Goal: Information Seeking & Learning: Learn about a topic

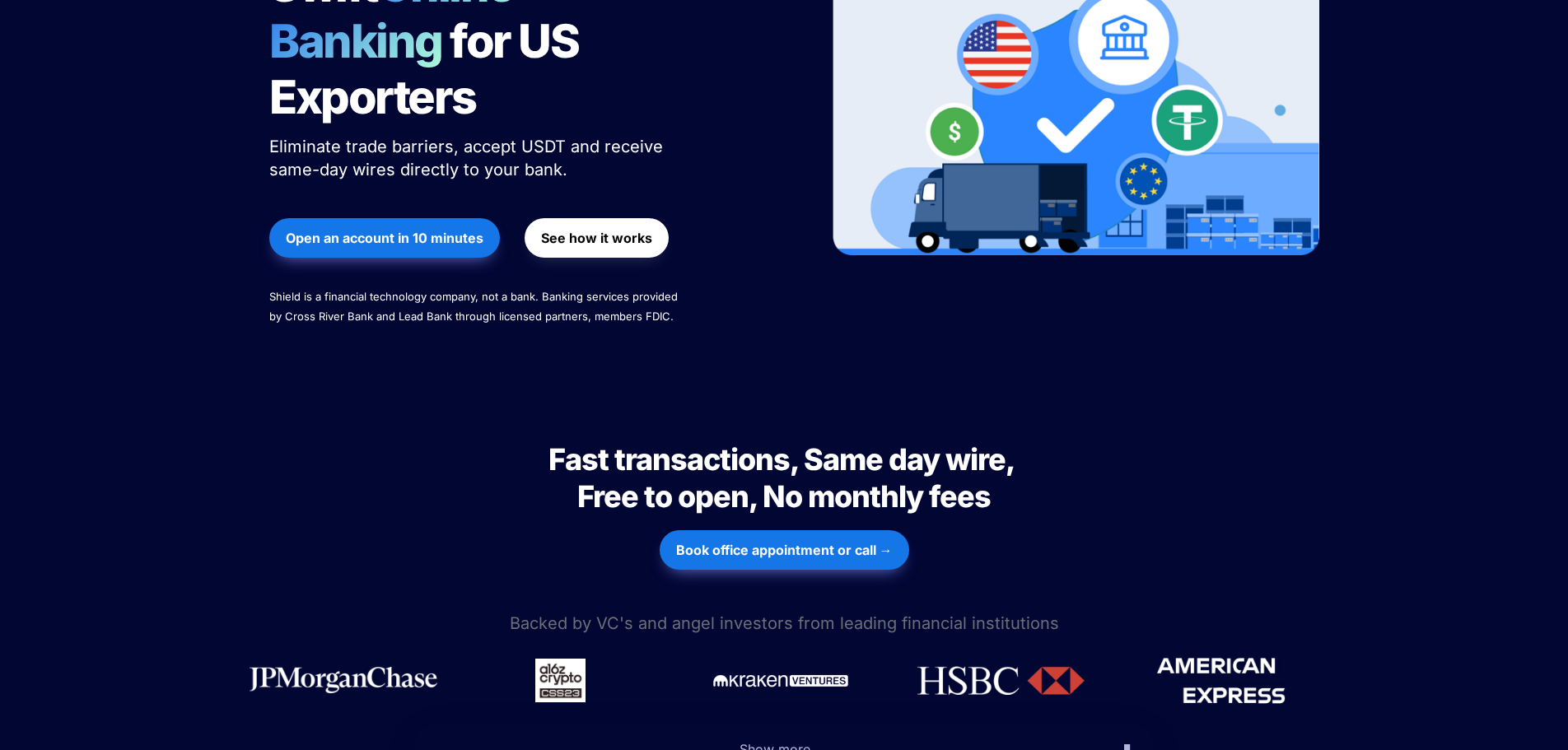
scroll to position [329, 0]
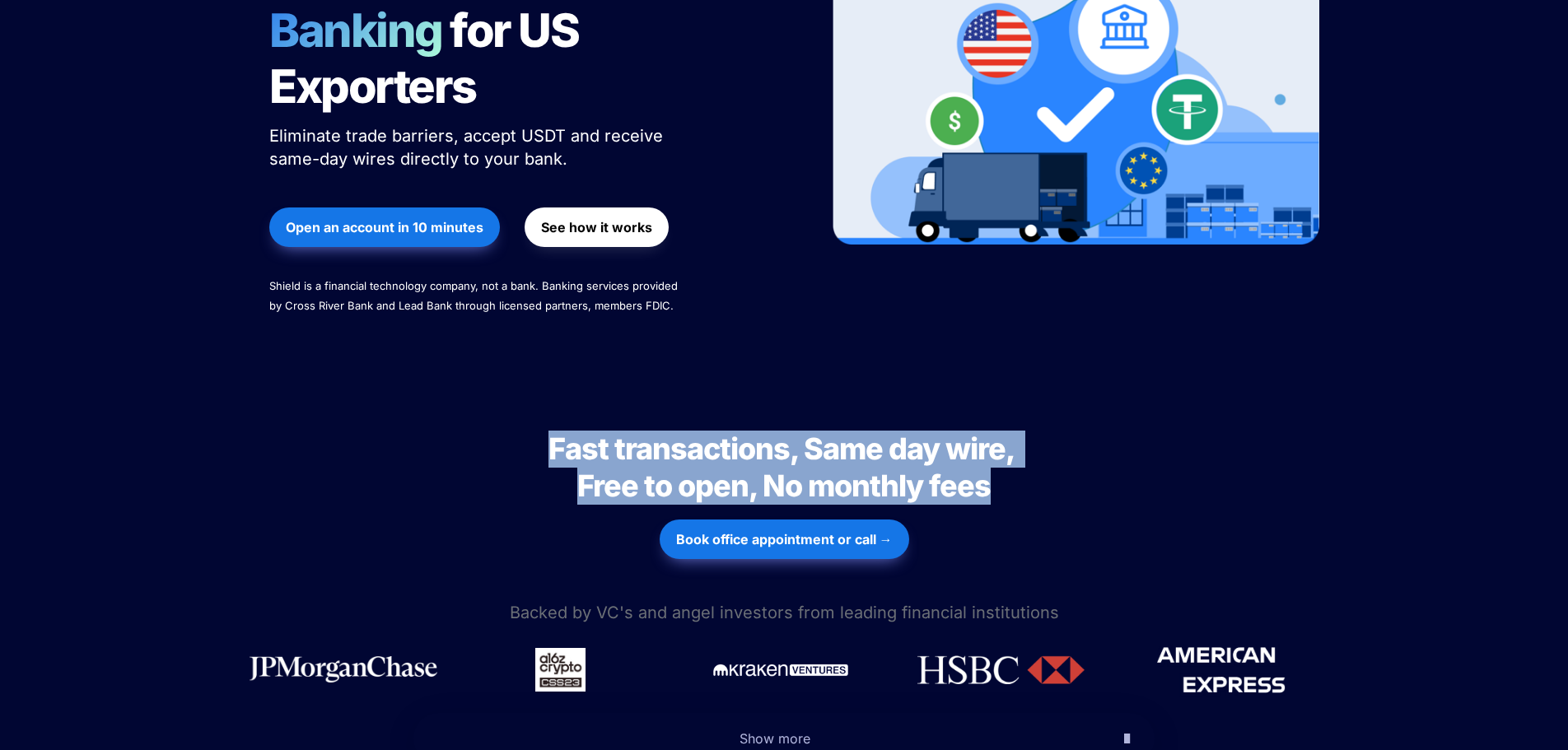
drag, startPoint x: 738, startPoint y: 400, endPoint x: 1019, endPoint y: 441, distance: 284.0
click at [1019, 441] on h2 "Fast transactions, Same day wire, Free to open, No monthly fees" at bounding box center [784, 468] width 576 height 88
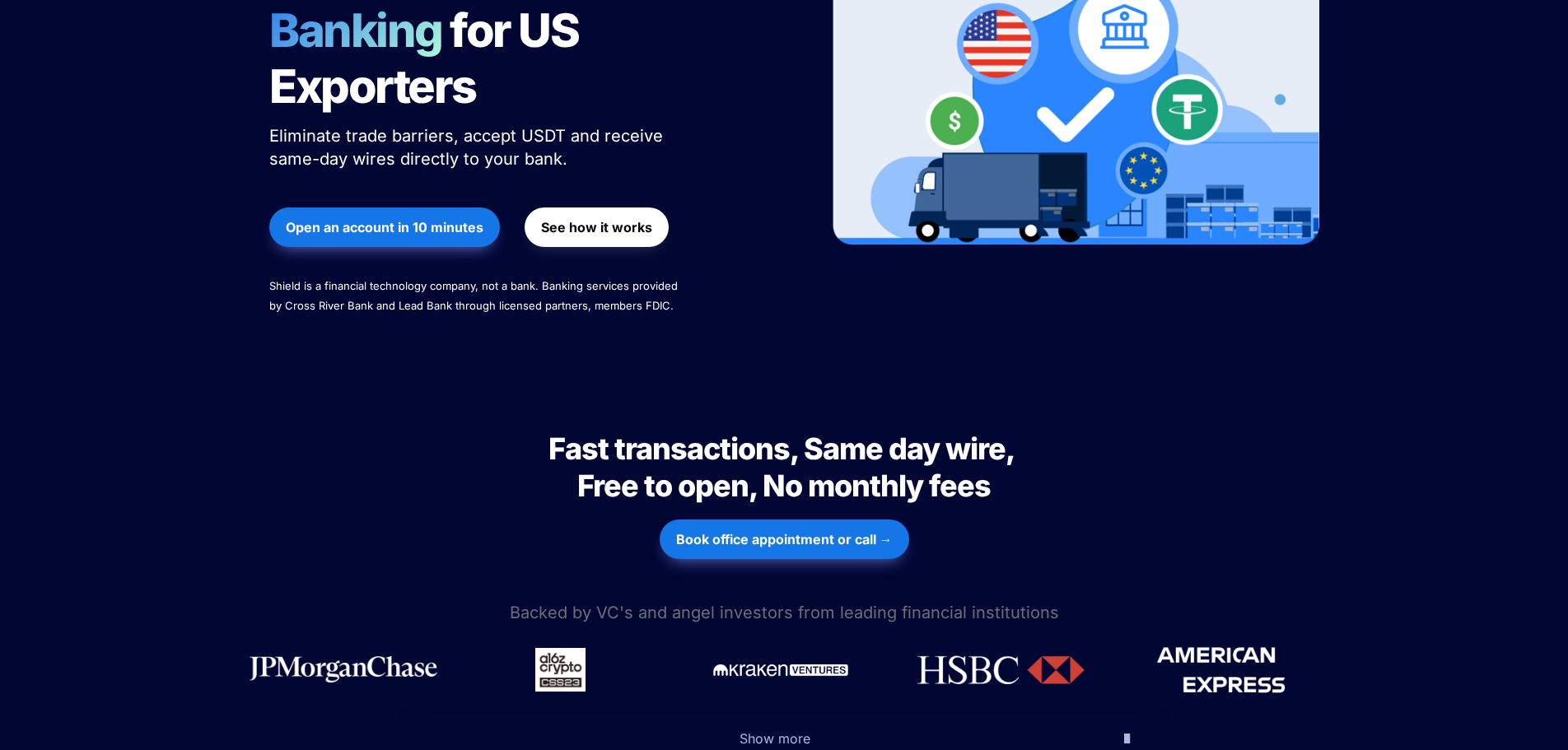
scroll to position [0, 0]
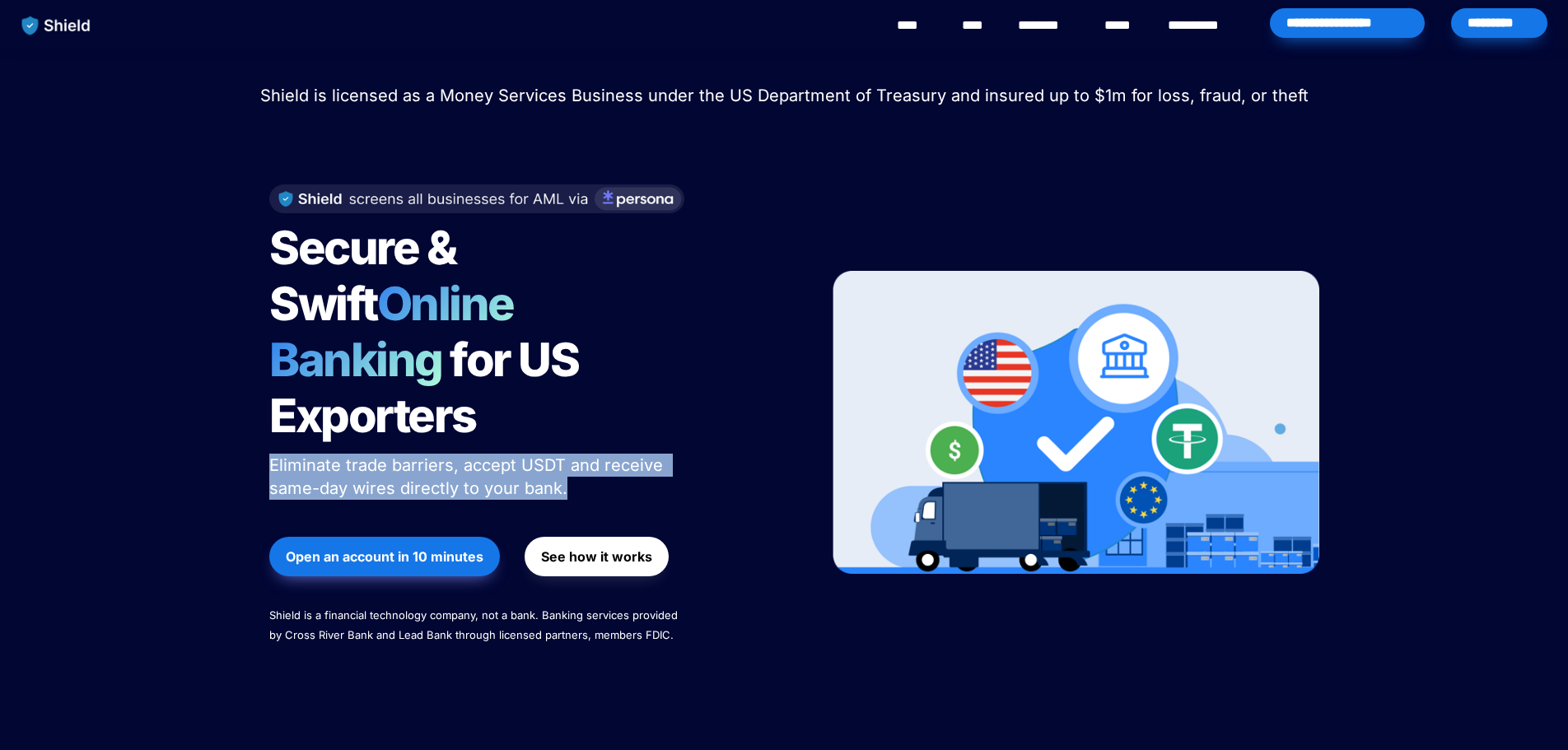
drag, startPoint x: 266, startPoint y: 398, endPoint x: 629, endPoint y: 426, distance: 364.1
click at [630, 426] on div "Secure & Swift Online Banking for US Exporters Eliminate trade barriers, accept…" at bounding box center [527, 422] width 559 height 510
click at [610, 451] on p "Eliminate trade barriers, accept USDT and receive same-day wires directly to yo…" at bounding box center [474, 477] width 412 height 53
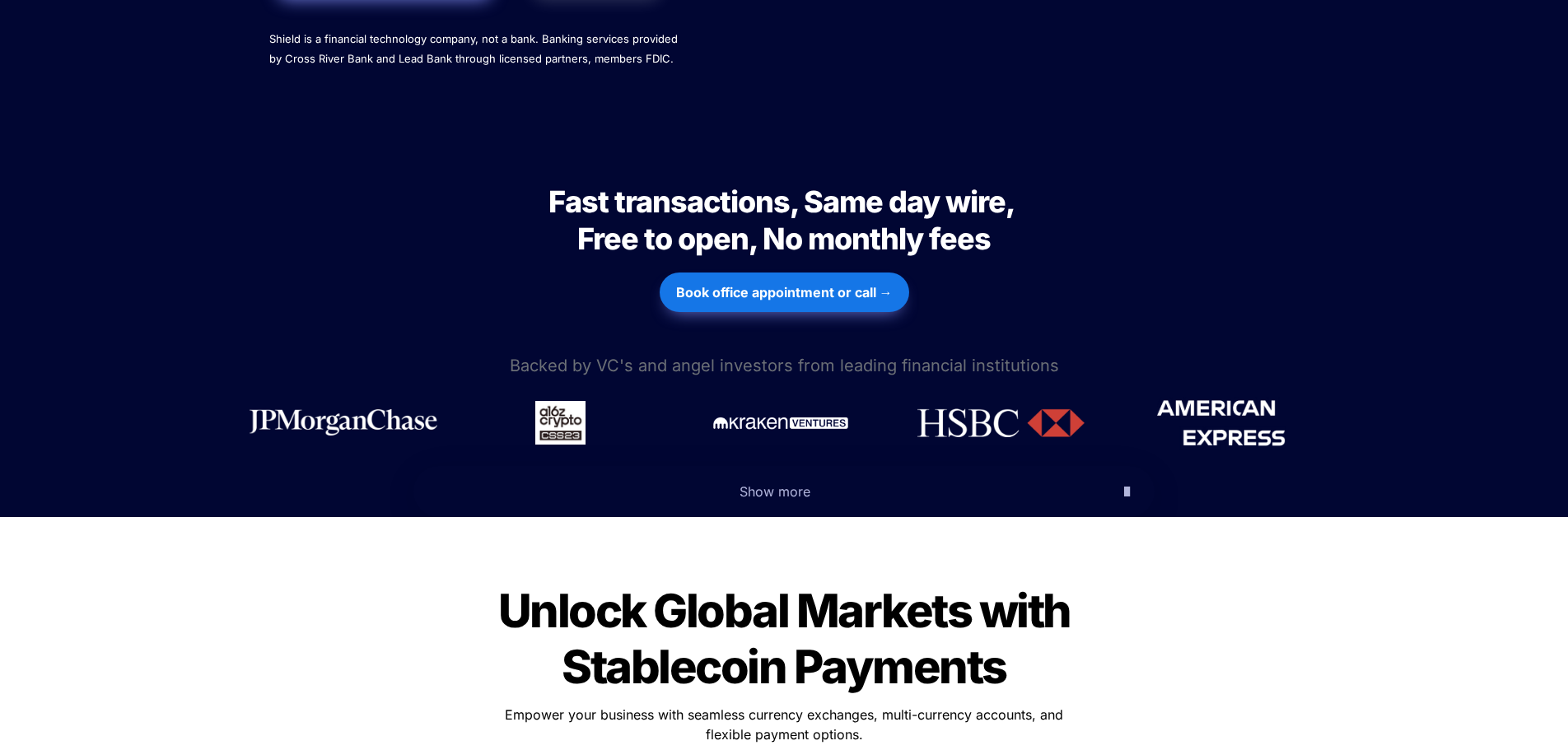
click at [419, 466] on div "Show more" at bounding box center [784, 491] width 741 height 51
click at [758, 484] on span "Show more" at bounding box center [775, 492] width 71 height 17
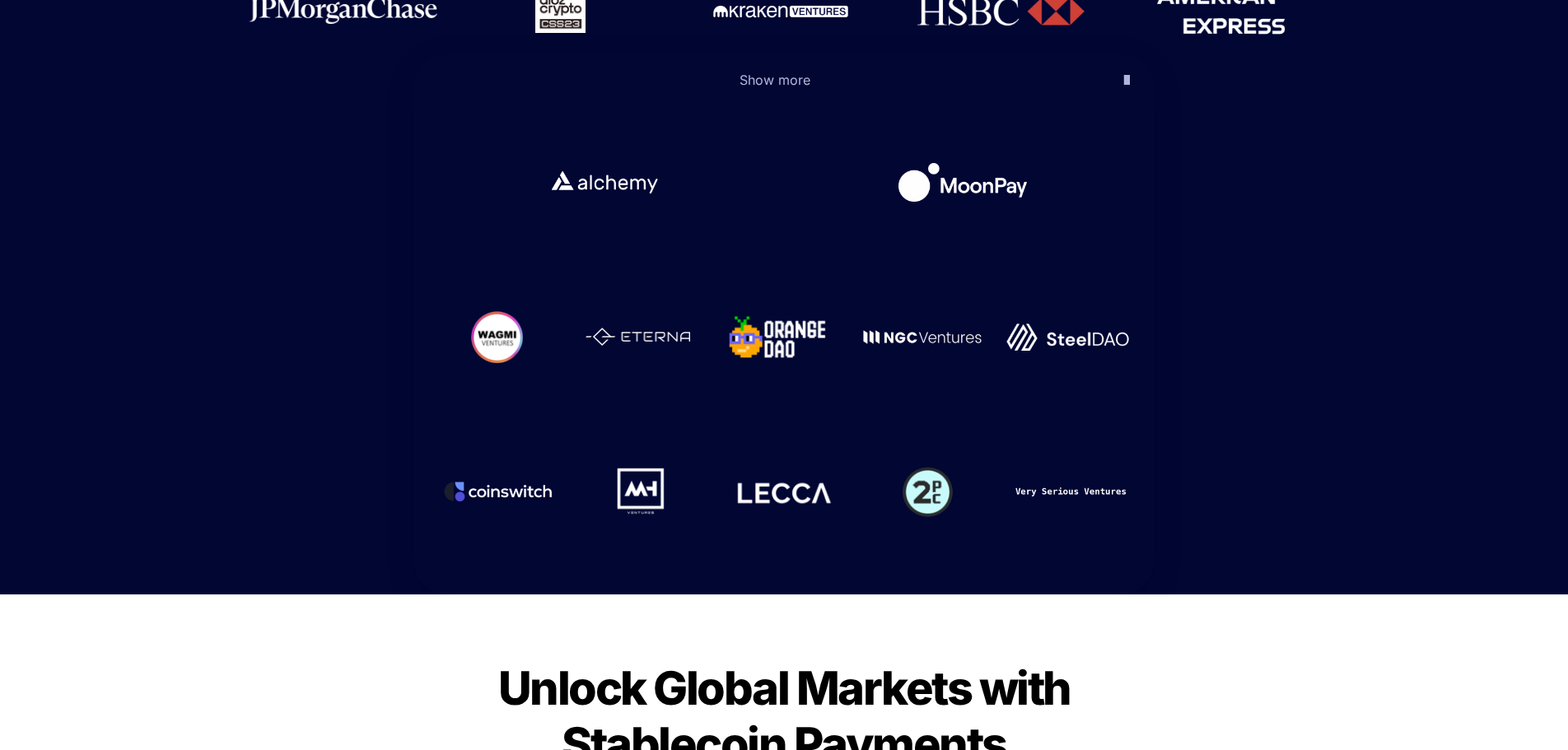
scroll to position [1400, 0]
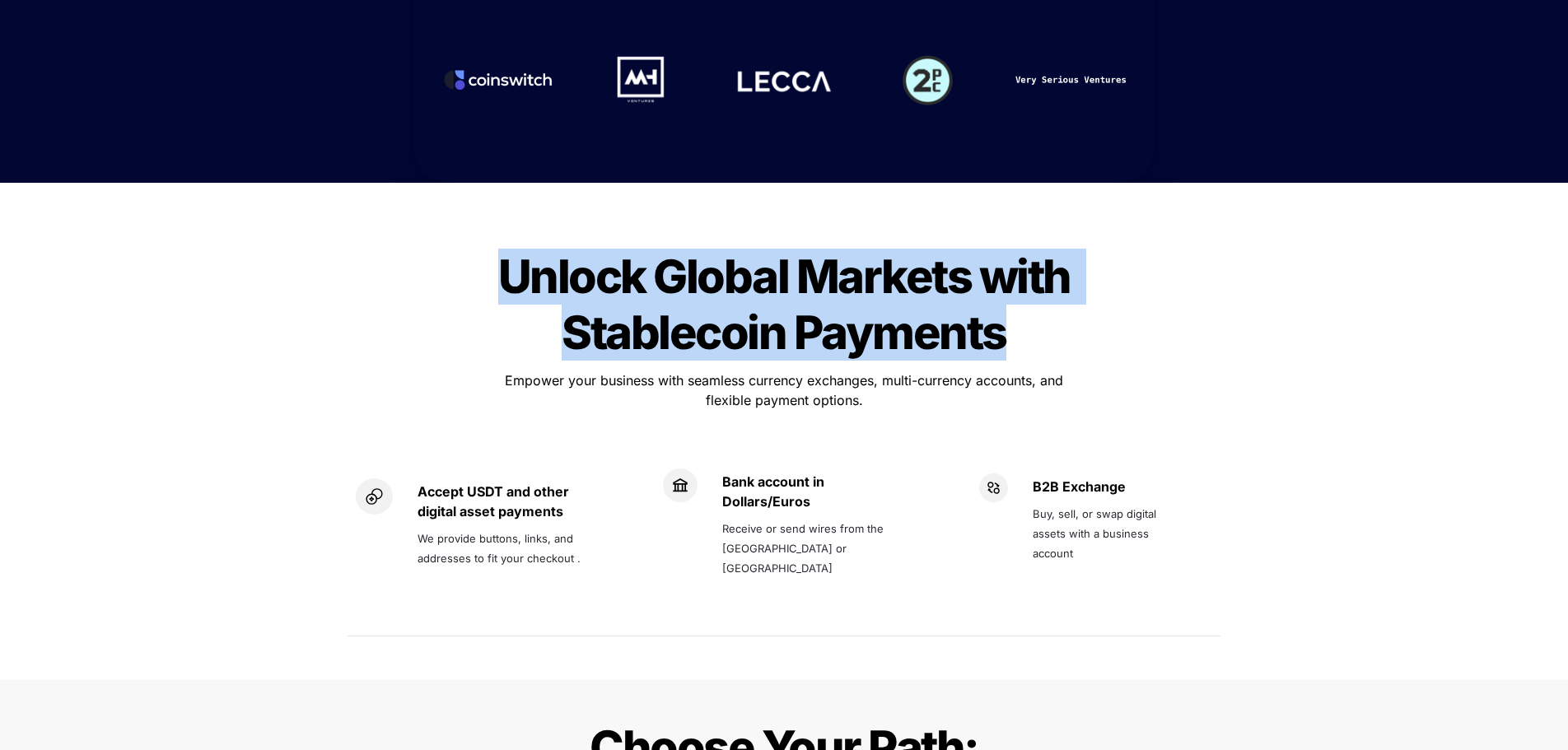
drag, startPoint x: 480, startPoint y: 222, endPoint x: 1015, endPoint y: 279, distance: 538.0
click at [1015, 279] on div "Unlock Global Markets with Stablecoin Payments Unlock Global Markets with Stabl…" at bounding box center [784, 444] width 906 height 438
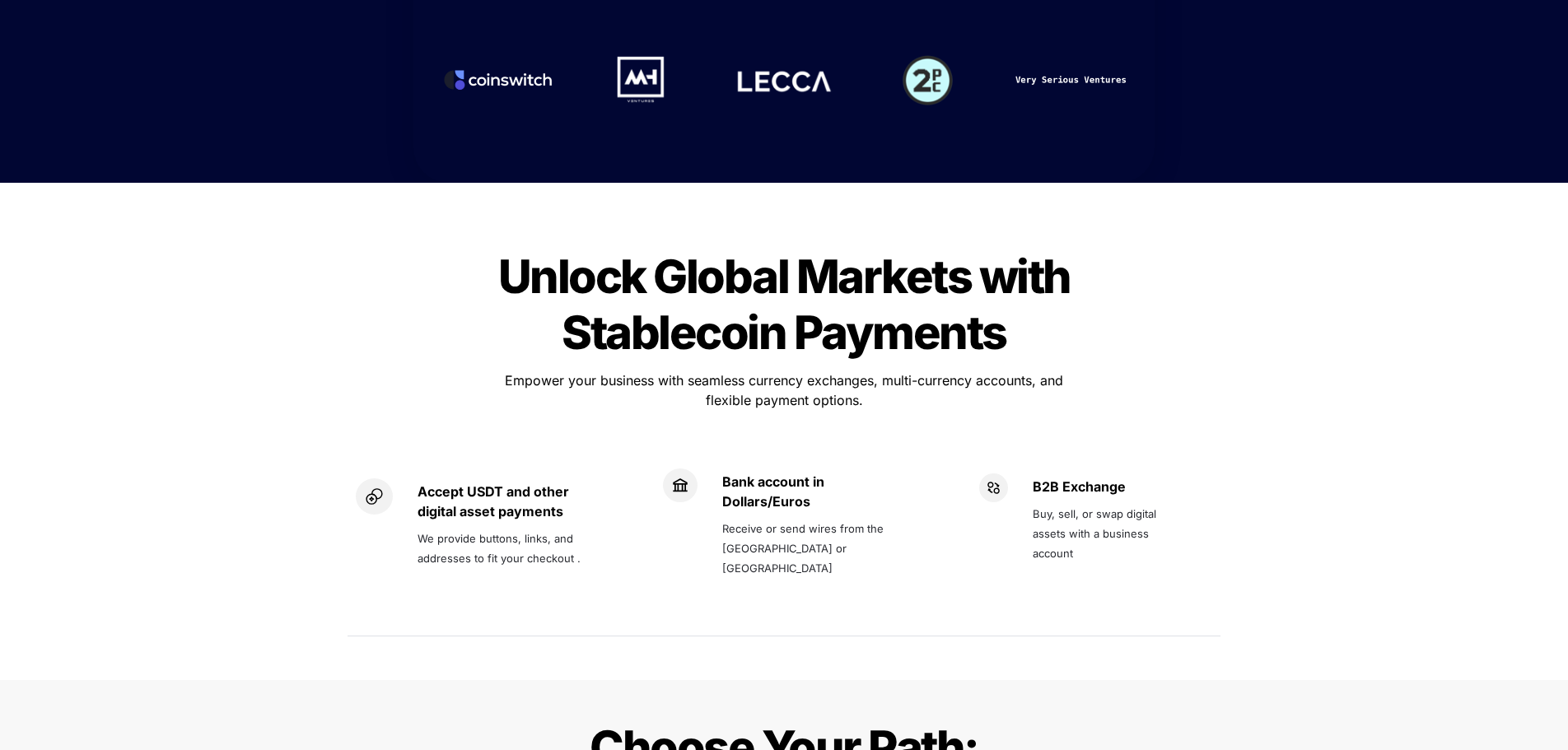
click at [1032, 372] on span "Empower your business with seamless currency exchanges, multi-currency accounts…" at bounding box center [785, 390] width 562 height 36
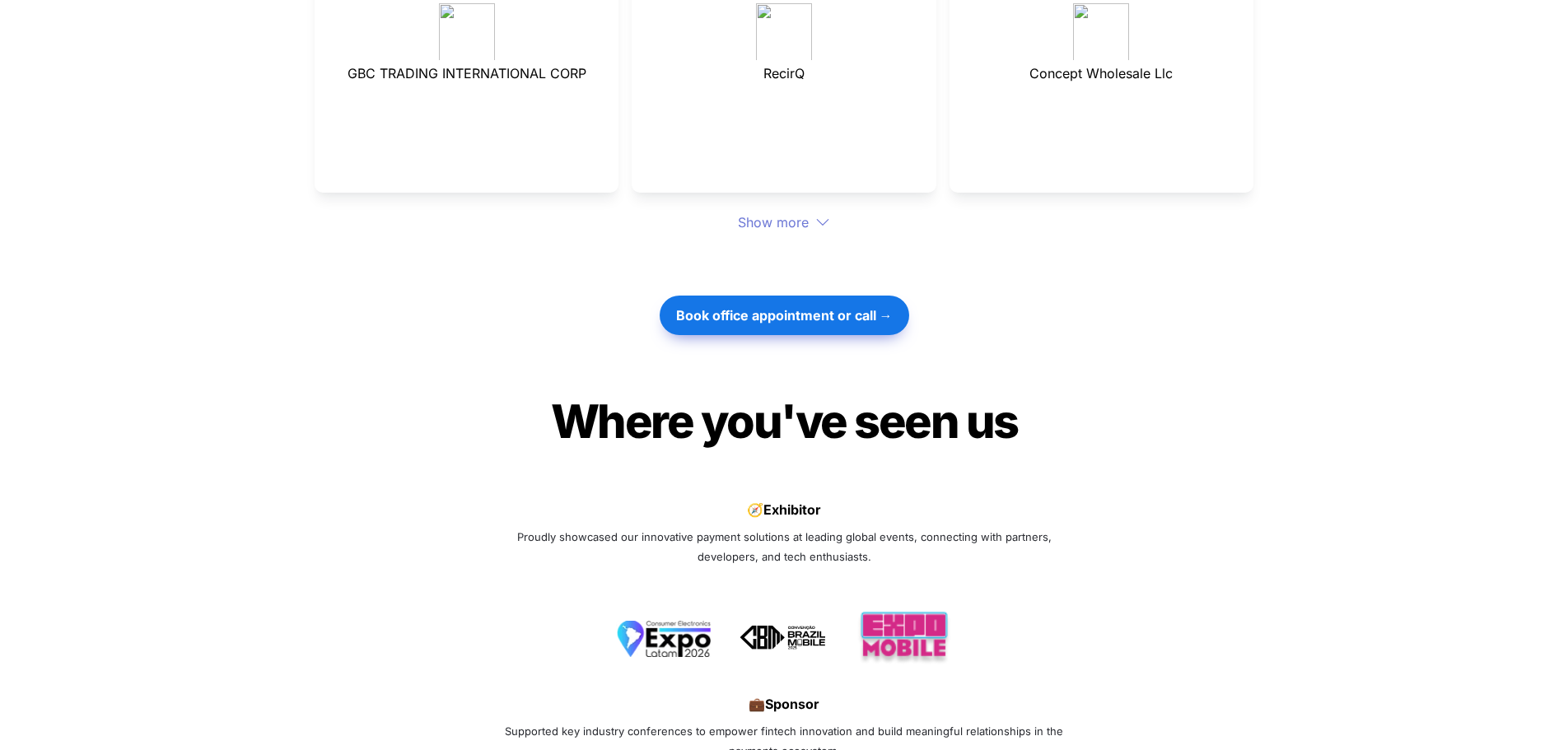
scroll to position [5519, 0]
